Goal: Task Accomplishment & Management: Use online tool/utility

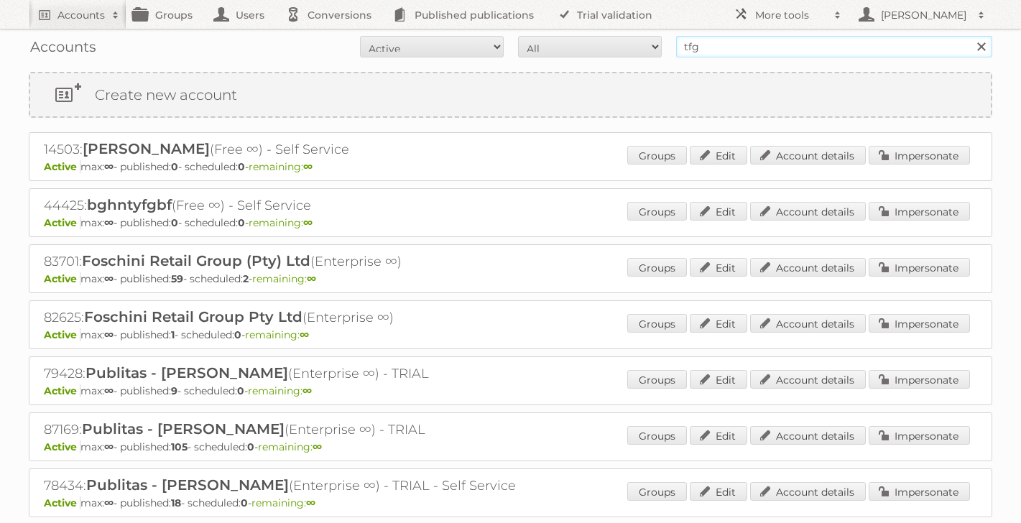
click at [738, 48] on input "tfg" at bounding box center [834, 47] width 316 height 22
type input "tdtt"
click at [970, 36] on input "Search" at bounding box center [981, 47] width 22 height 22
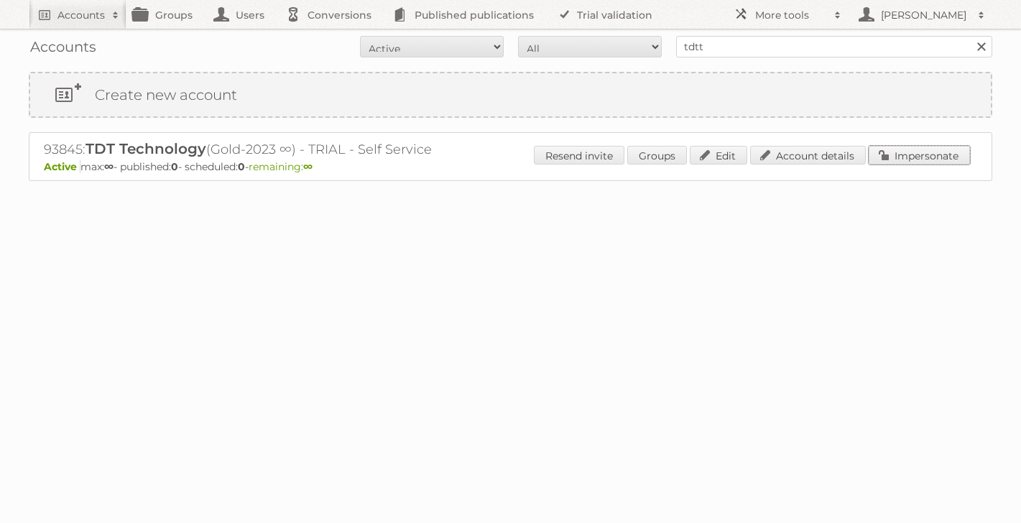
click at [891, 154] on link "Impersonate" at bounding box center [919, 155] width 101 height 19
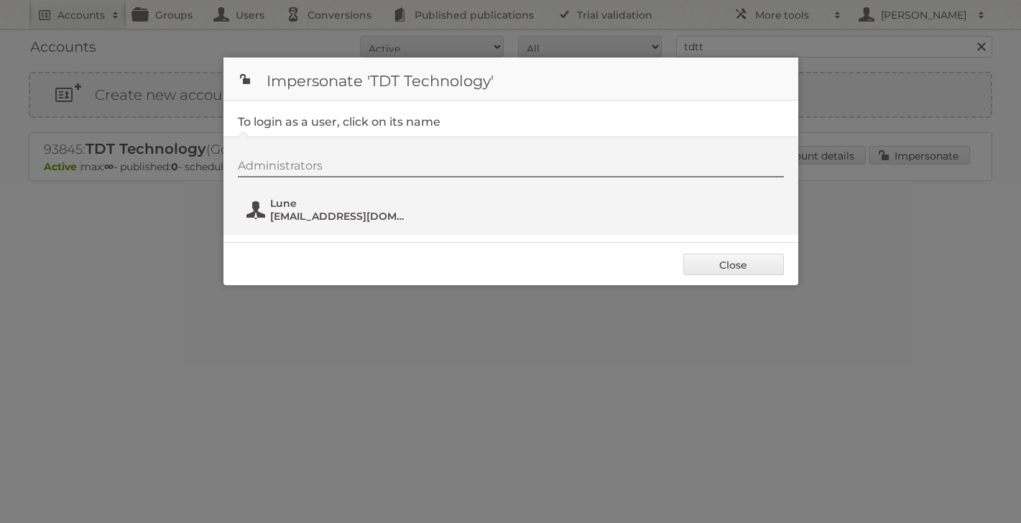
click at [299, 208] on span "Lune" at bounding box center [339, 203] width 139 height 13
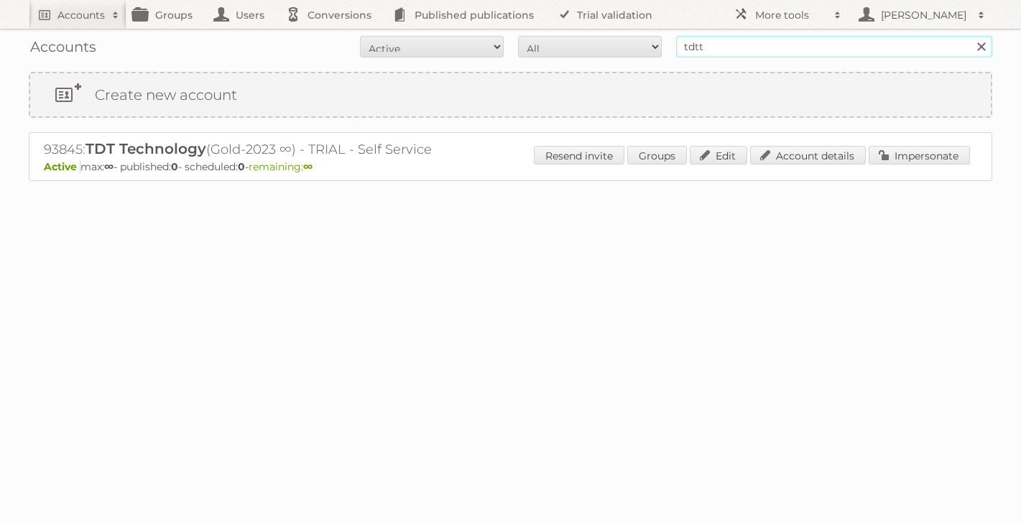
drag, startPoint x: 813, startPoint y: 51, endPoint x: 581, endPoint y: 43, distance: 231.6
click at [581, 43] on form "All Active Expired Pending All Paid Trials Self service tdtt Search" at bounding box center [511, 47] width 964 height 22
type input "pegasus"
click at [970, 36] on input "Search" at bounding box center [981, 47] width 22 height 22
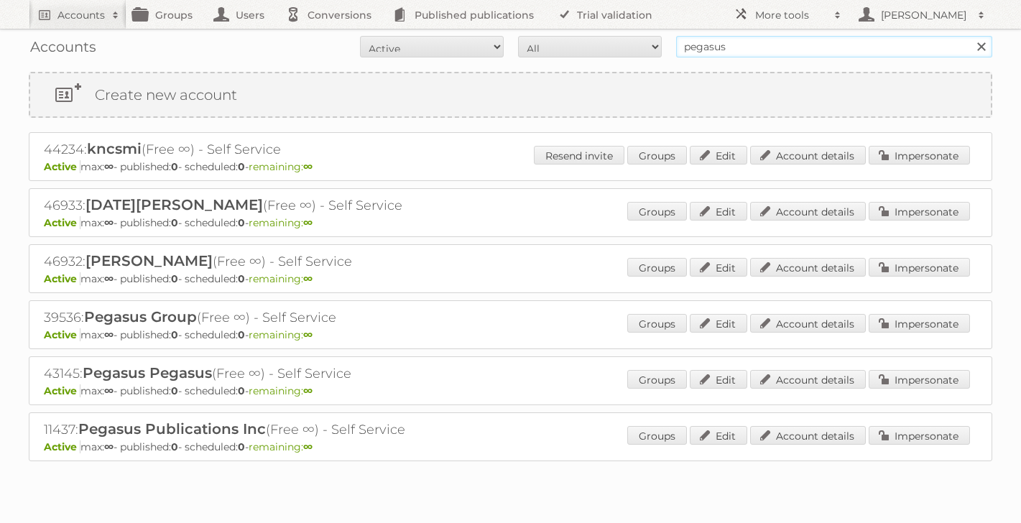
drag, startPoint x: 785, startPoint y: 46, endPoint x: 646, endPoint y: 45, distance: 138.7
click at [646, 45] on form "All Active Expired Pending All Paid Trials Self service pegasus Search" at bounding box center [511, 47] width 964 height 22
type input "54219"
click at [970, 36] on input "Search" at bounding box center [981, 47] width 22 height 22
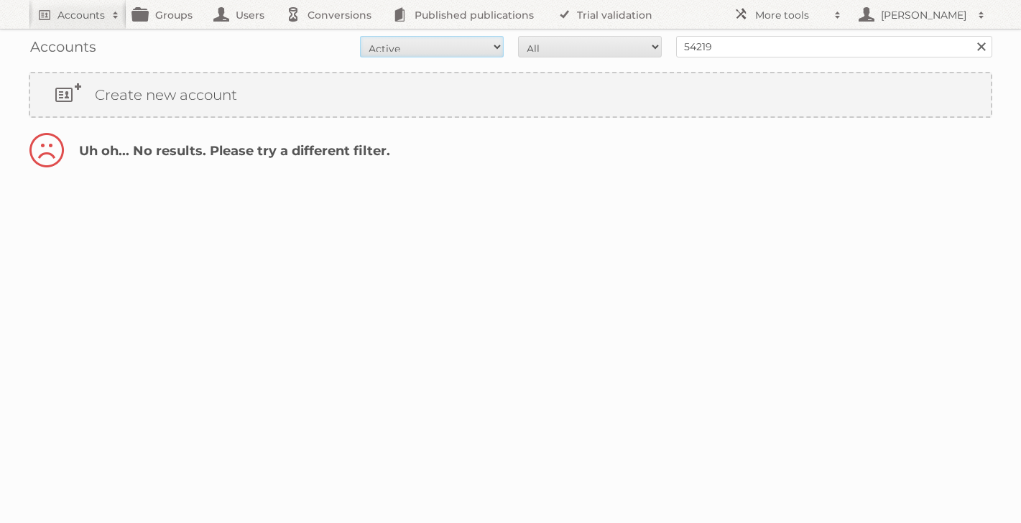
click at [497, 38] on select "All Active Expired Pending" at bounding box center [432, 47] width 144 height 22
select select "all"
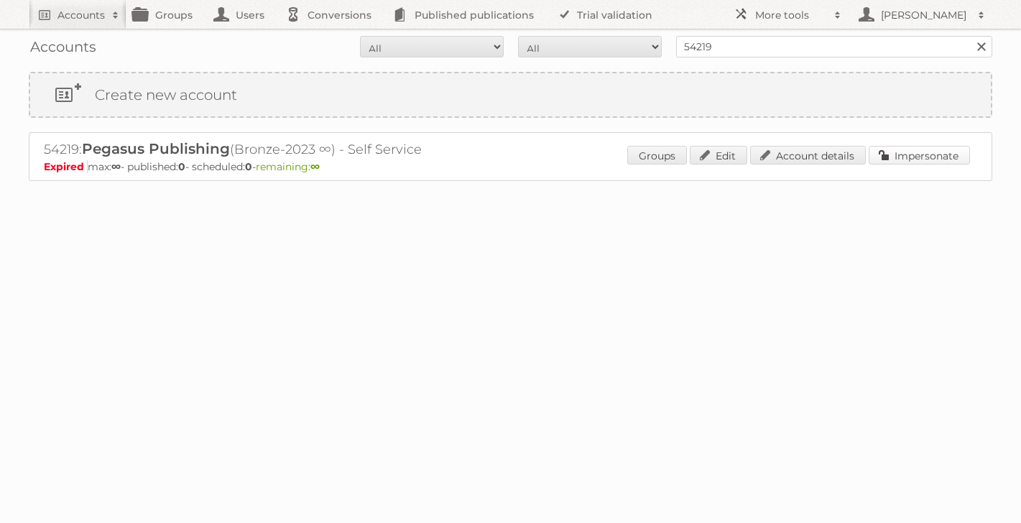
click at [898, 160] on link "Impersonate" at bounding box center [919, 155] width 101 height 19
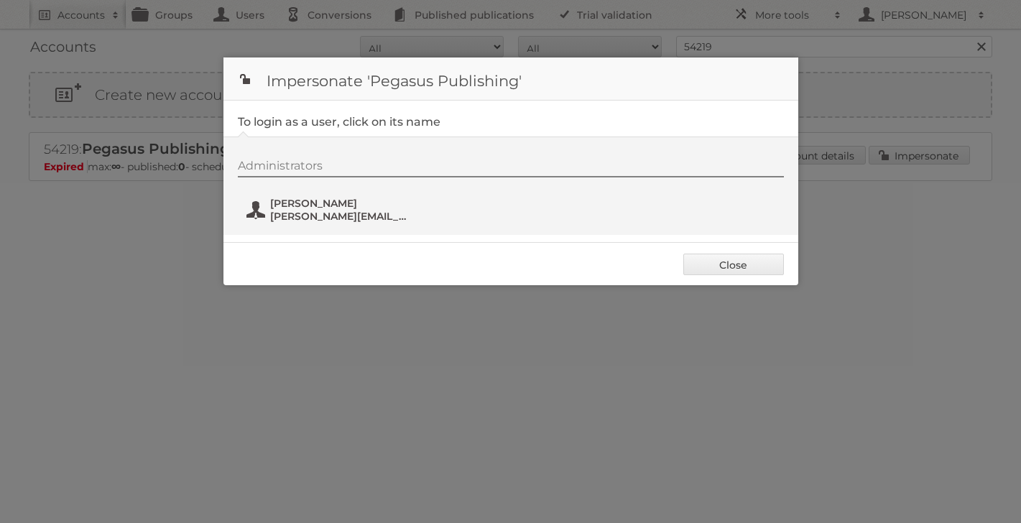
click at [272, 217] on span "[PERSON_NAME][EMAIL_ADDRESS][DOMAIN_NAME]" at bounding box center [339, 216] width 139 height 13
